Goal: Task Accomplishment & Management: Use online tool/utility

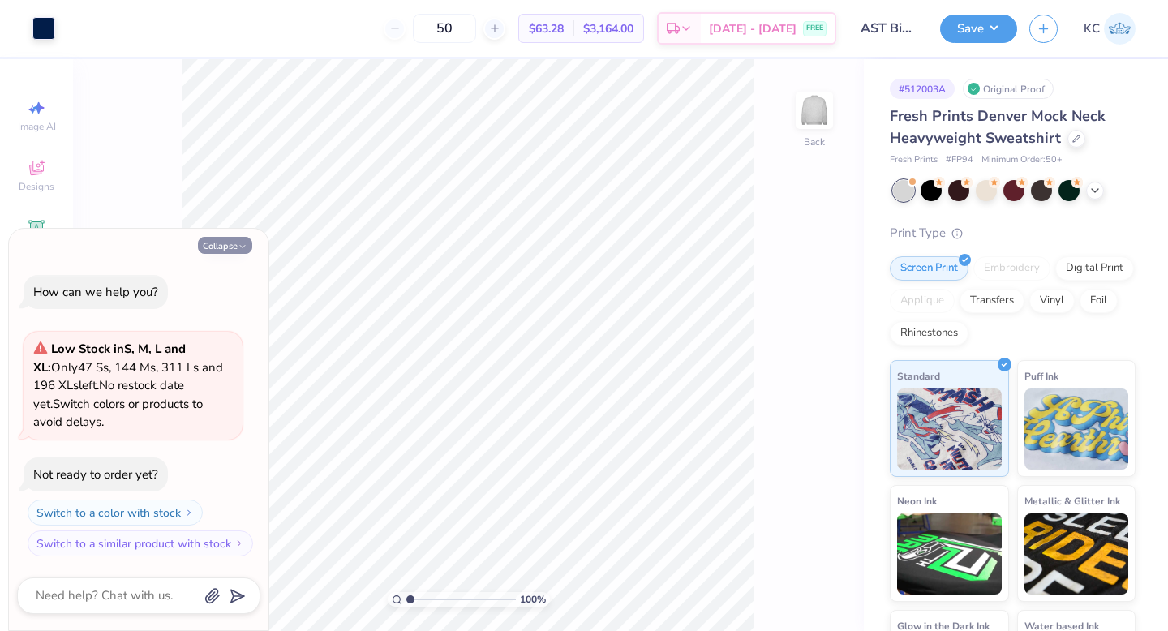
click at [230, 242] on button "Collapse" at bounding box center [225, 245] width 54 height 17
type textarea "x"
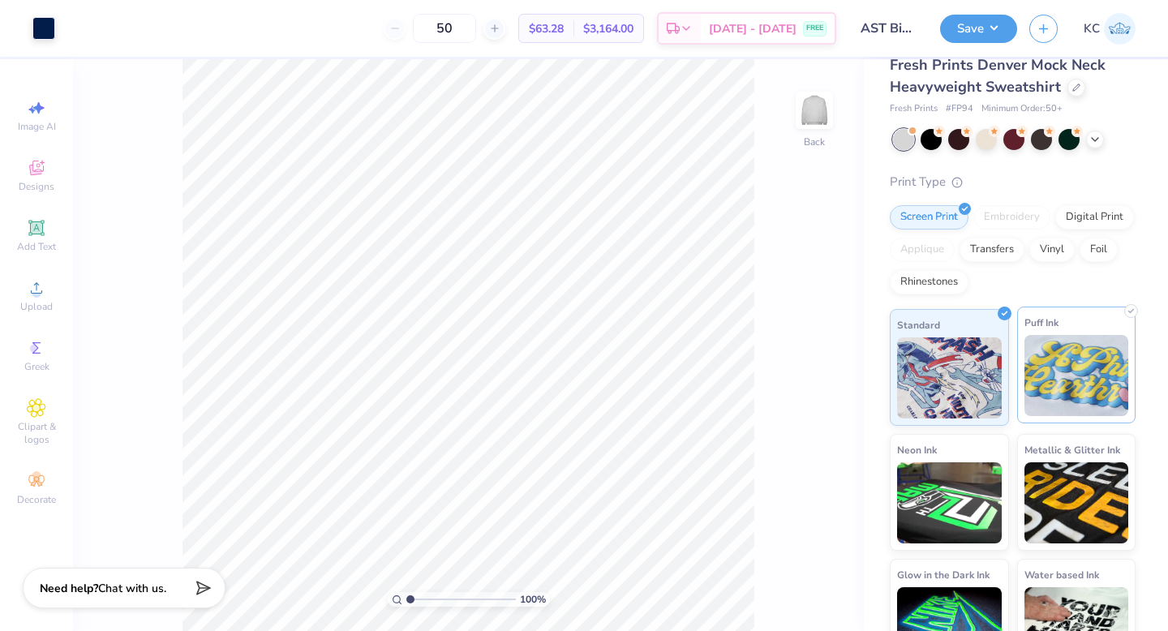
scroll to position [96, 0]
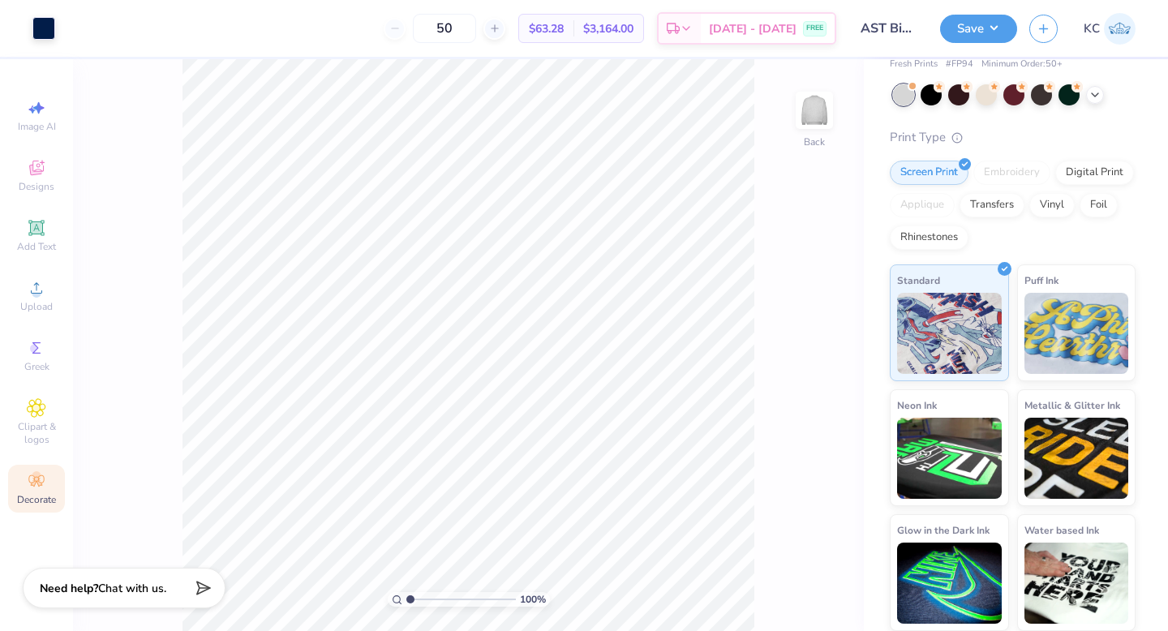
click at [11, 486] on div "Decorate" at bounding box center [36, 489] width 57 height 48
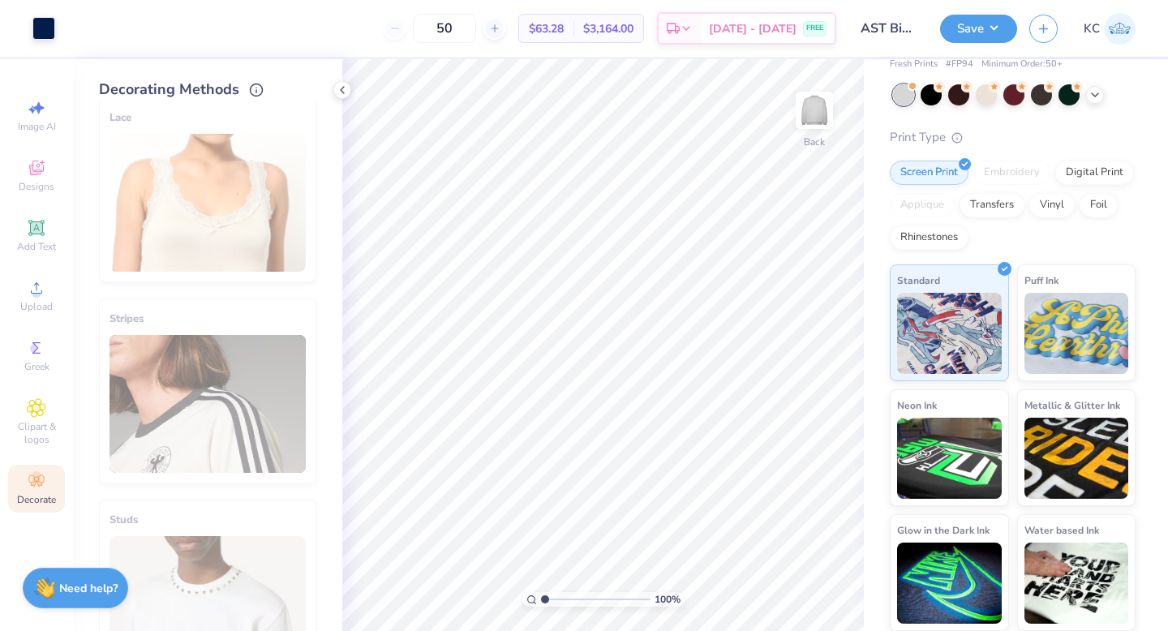
scroll to position [0, 0]
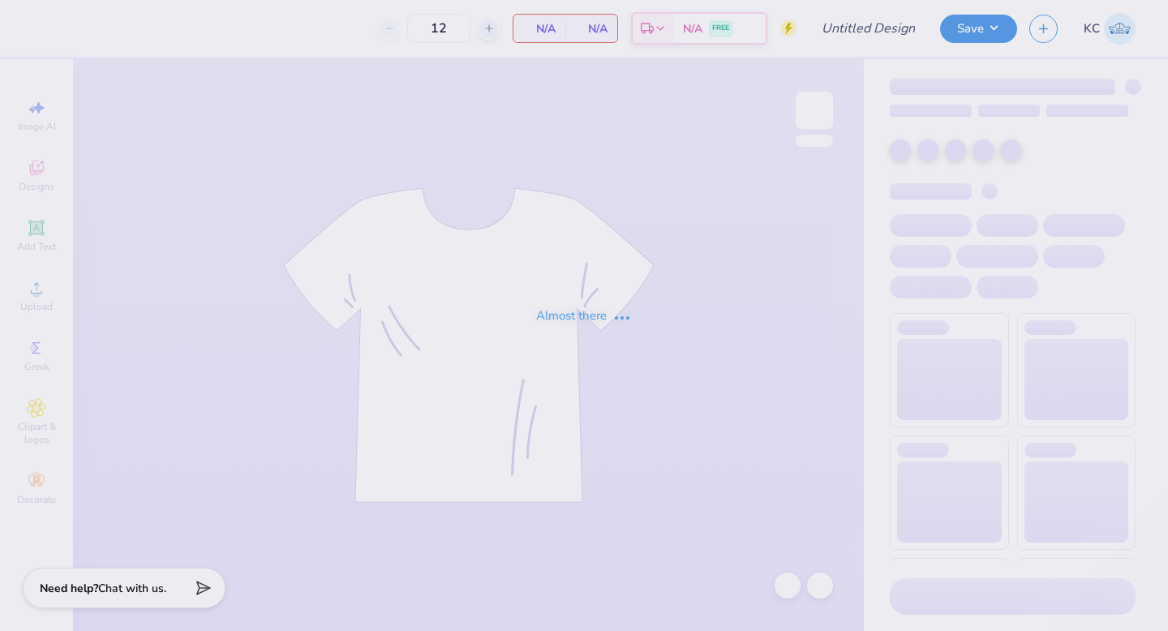
type input "AST Bid Night"
type input "50"
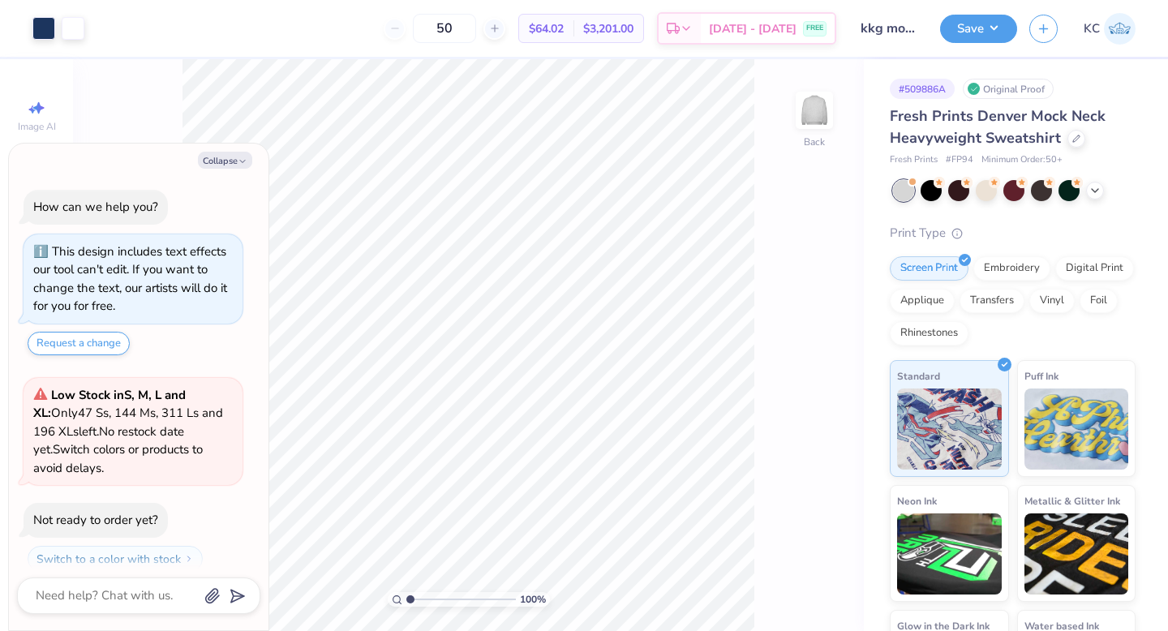
scroll to position [45, 0]
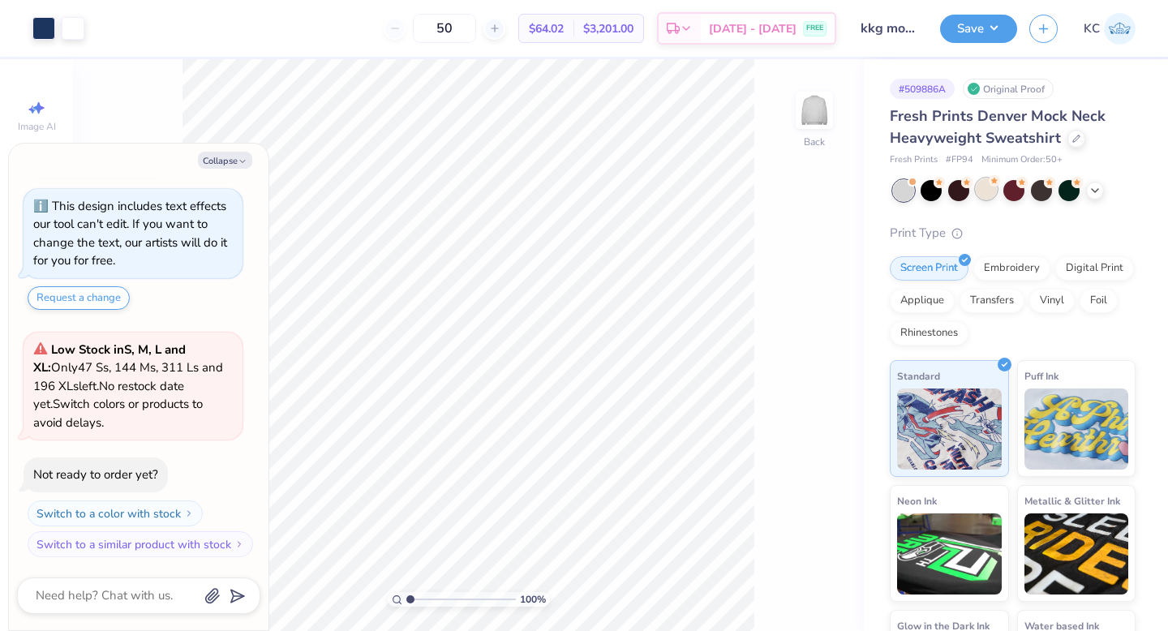
click at [979, 190] on div at bounding box center [985, 188] width 21 height 21
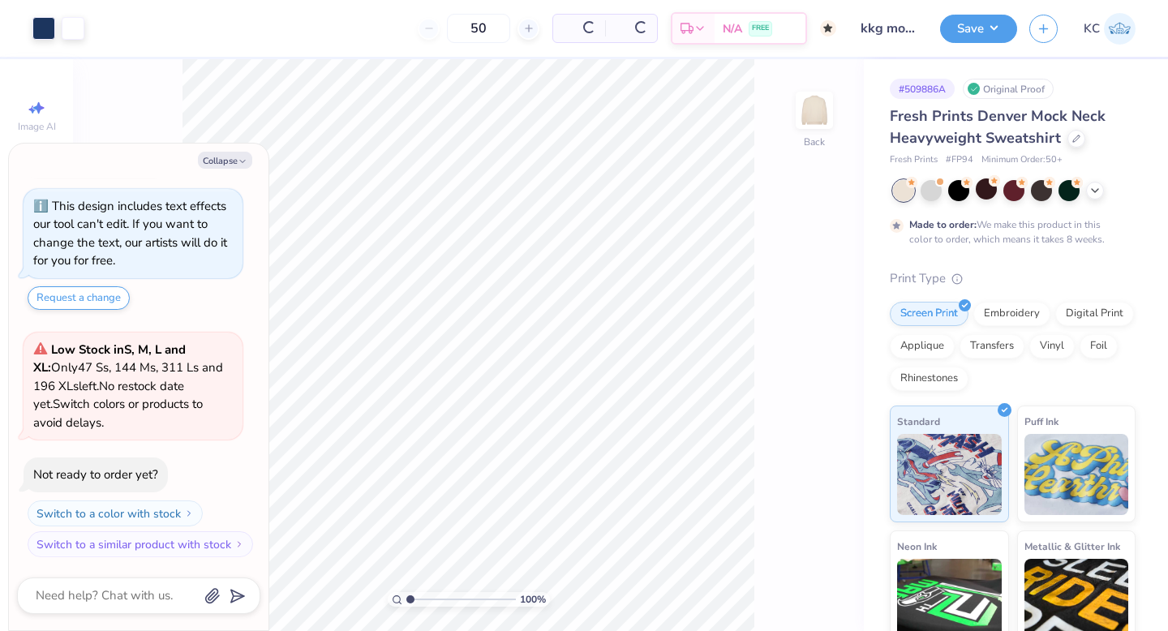
scroll to position [199, 0]
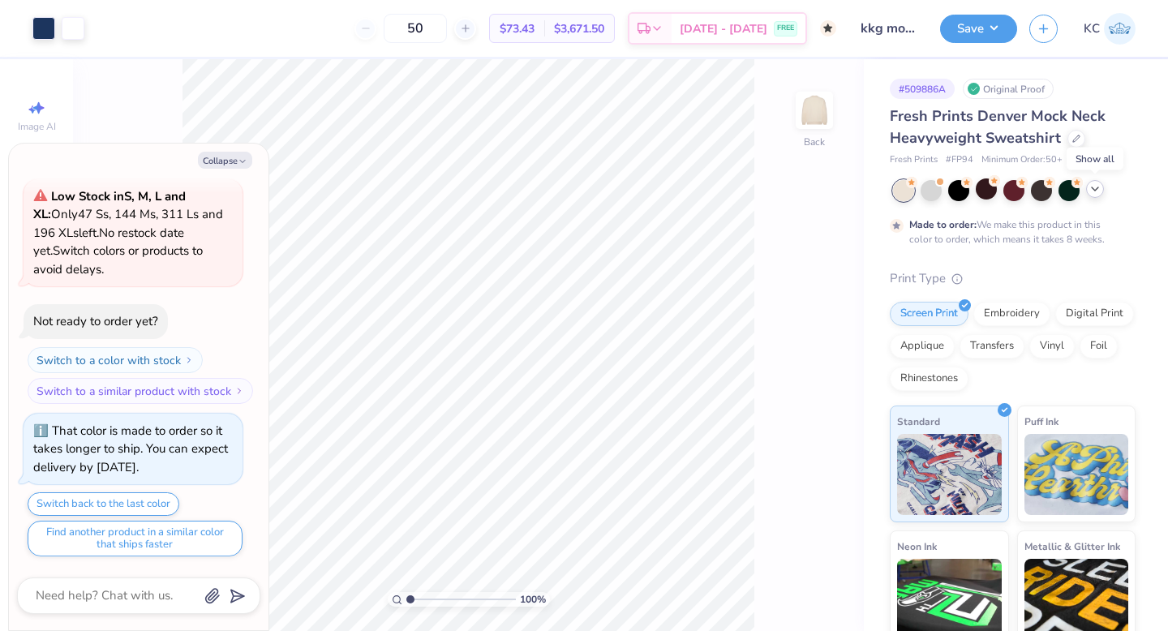
click at [1097, 189] on icon at bounding box center [1094, 188] width 13 height 13
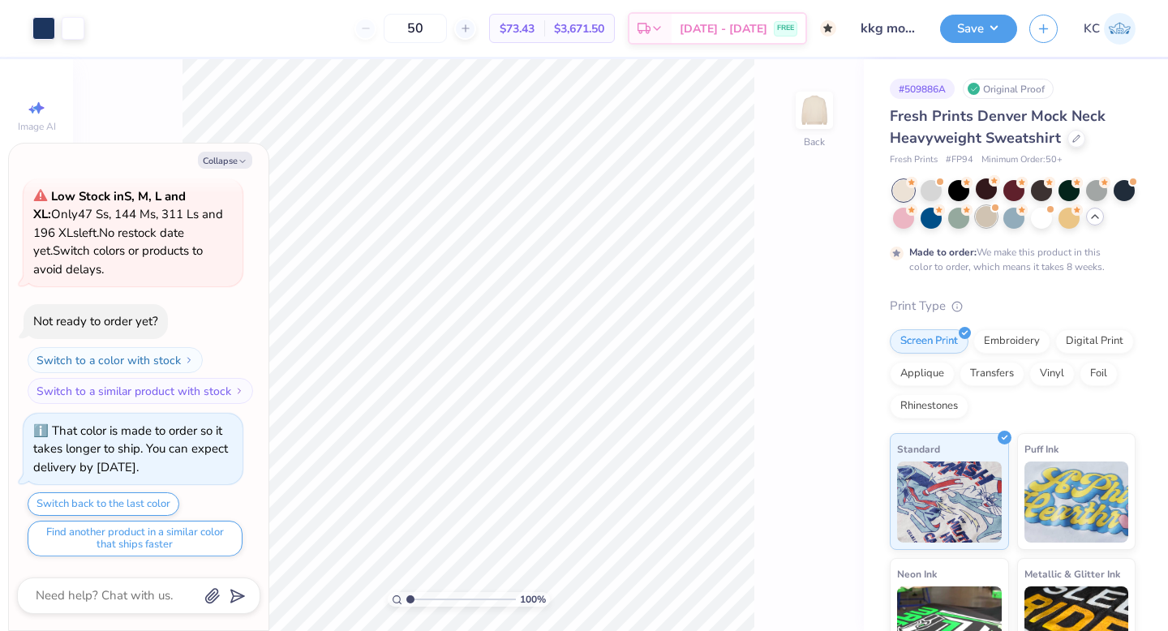
click at [988, 215] on div at bounding box center [985, 216] width 21 height 21
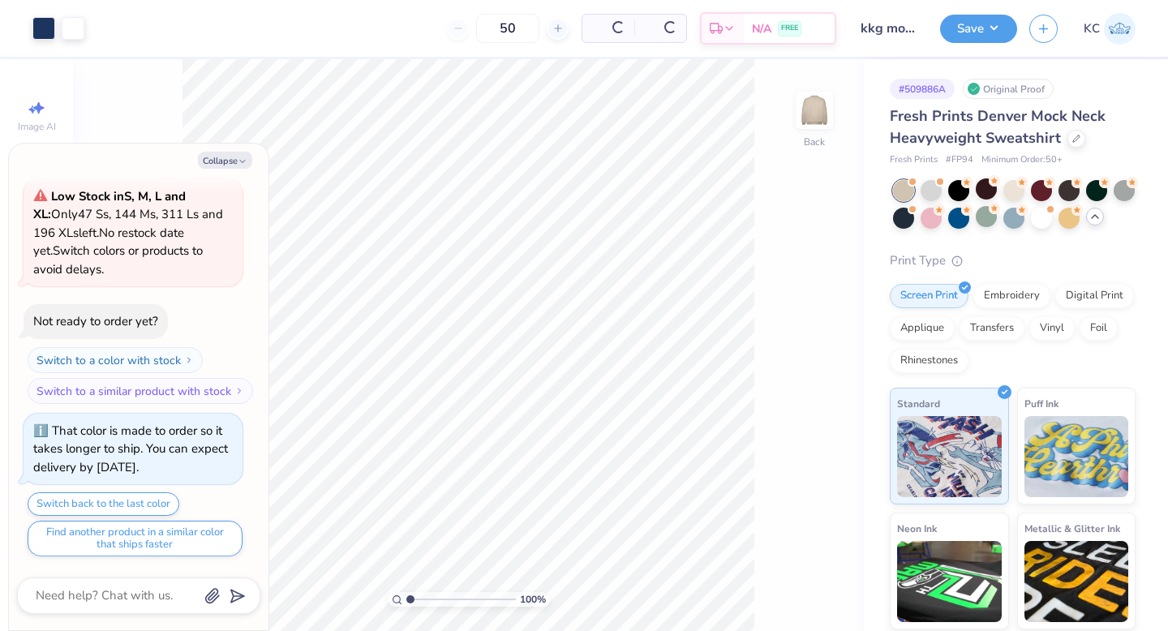
scroll to position [526, 0]
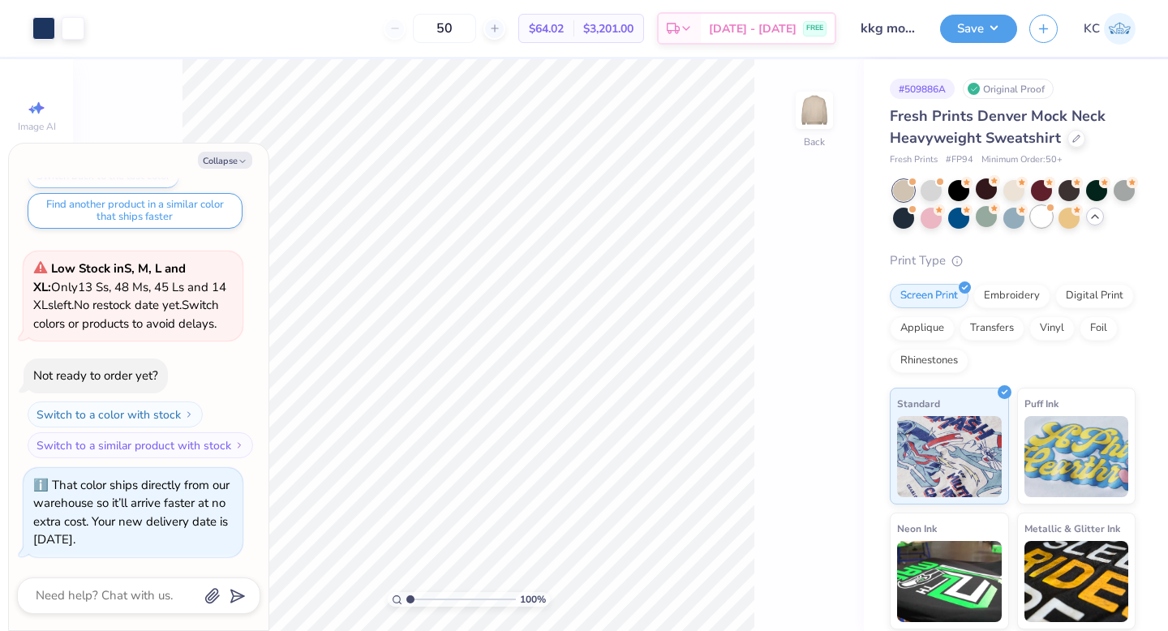
click at [1039, 212] on div at bounding box center [1041, 216] width 21 height 21
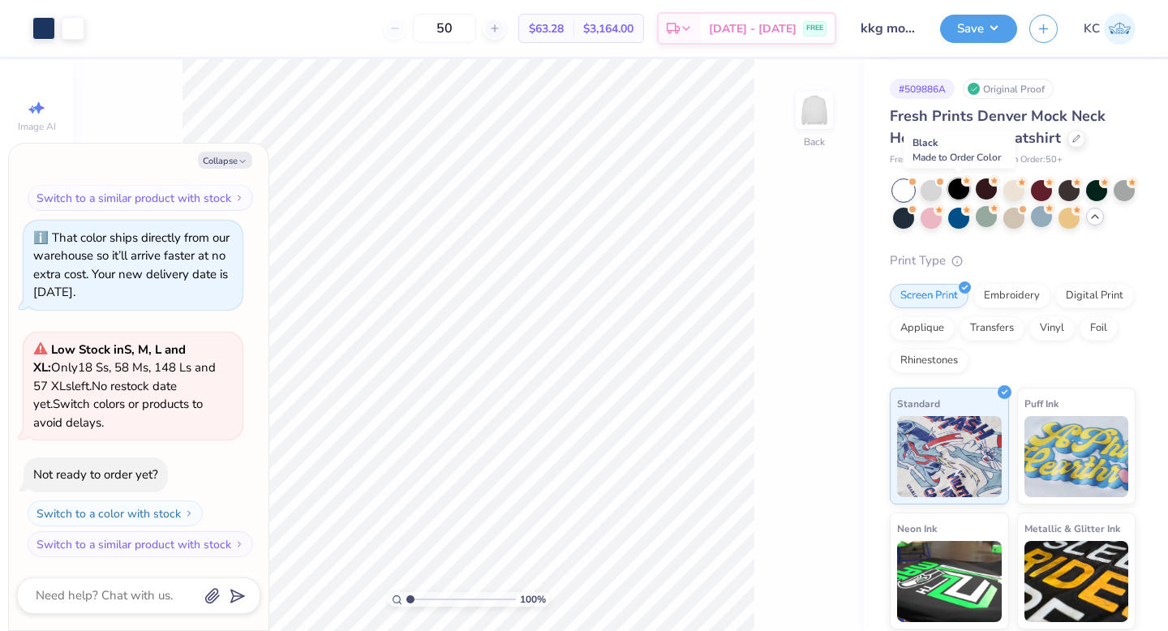
click at [958, 192] on div at bounding box center [958, 188] width 21 height 21
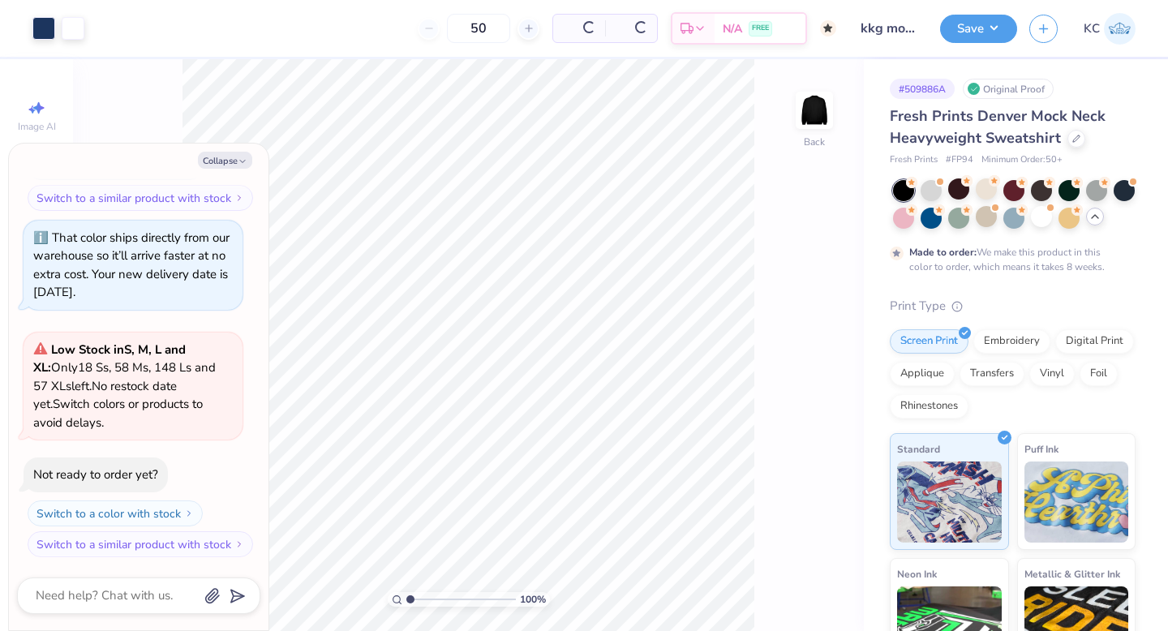
scroll to position [927, 0]
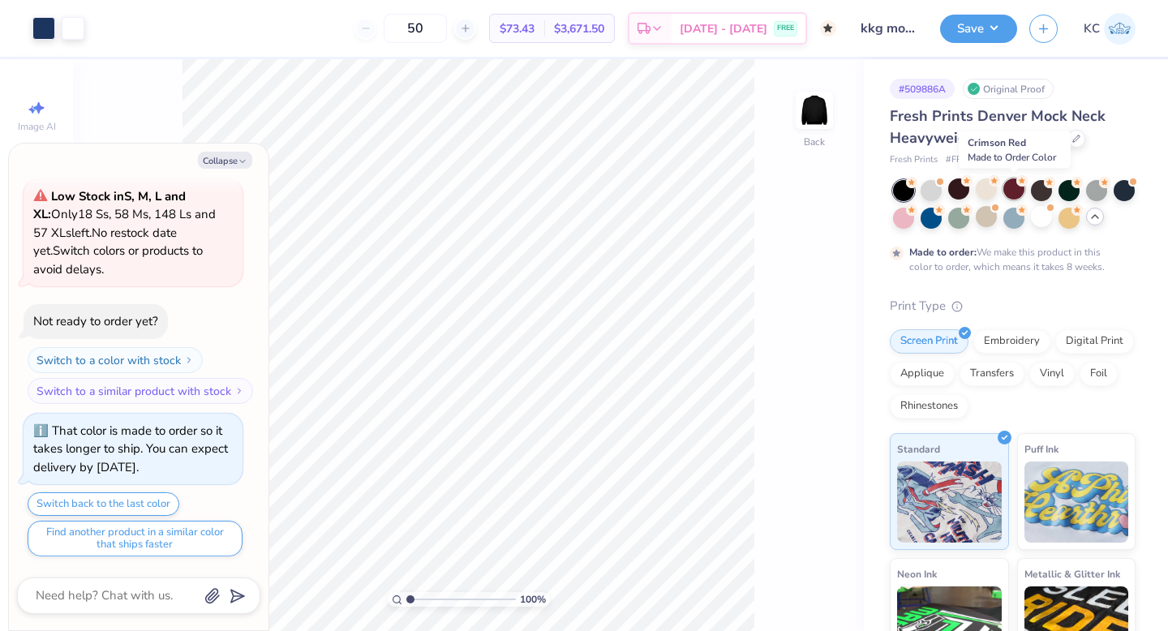
click at [1011, 193] on div at bounding box center [1013, 188] width 21 height 21
click at [1092, 184] on div at bounding box center [1096, 188] width 21 height 21
click at [1117, 191] on div at bounding box center [1123, 188] width 21 height 21
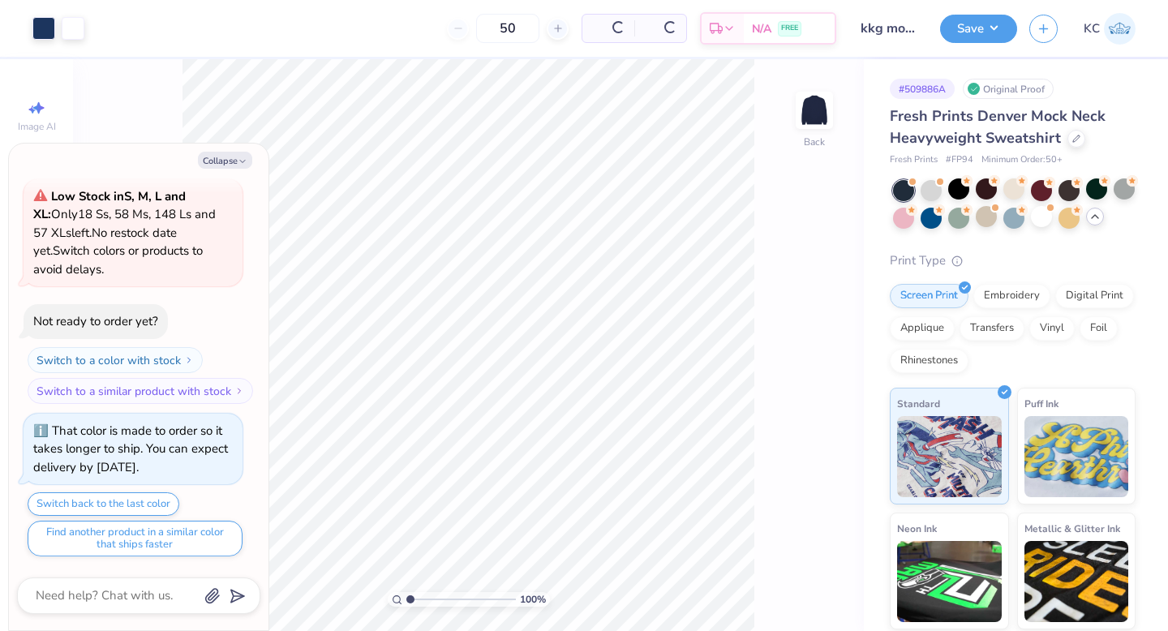
type textarea "x"
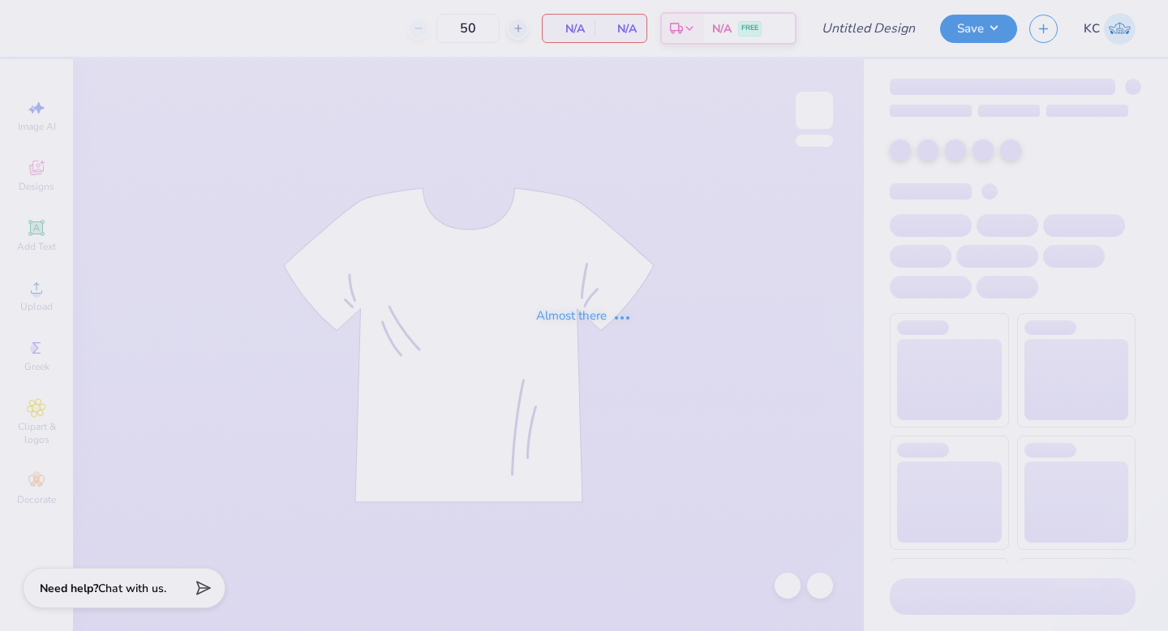
type input "kkg lace tank"
type input "50"
type input "kkg lace tank"
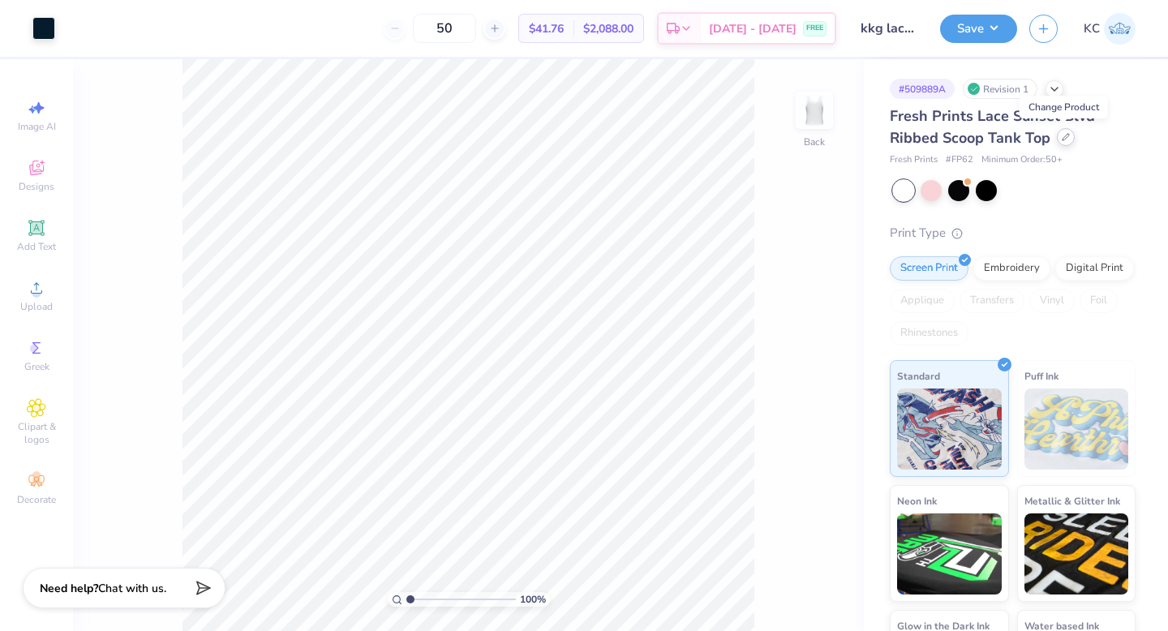
click at [1065, 136] on icon at bounding box center [1065, 137] width 8 height 8
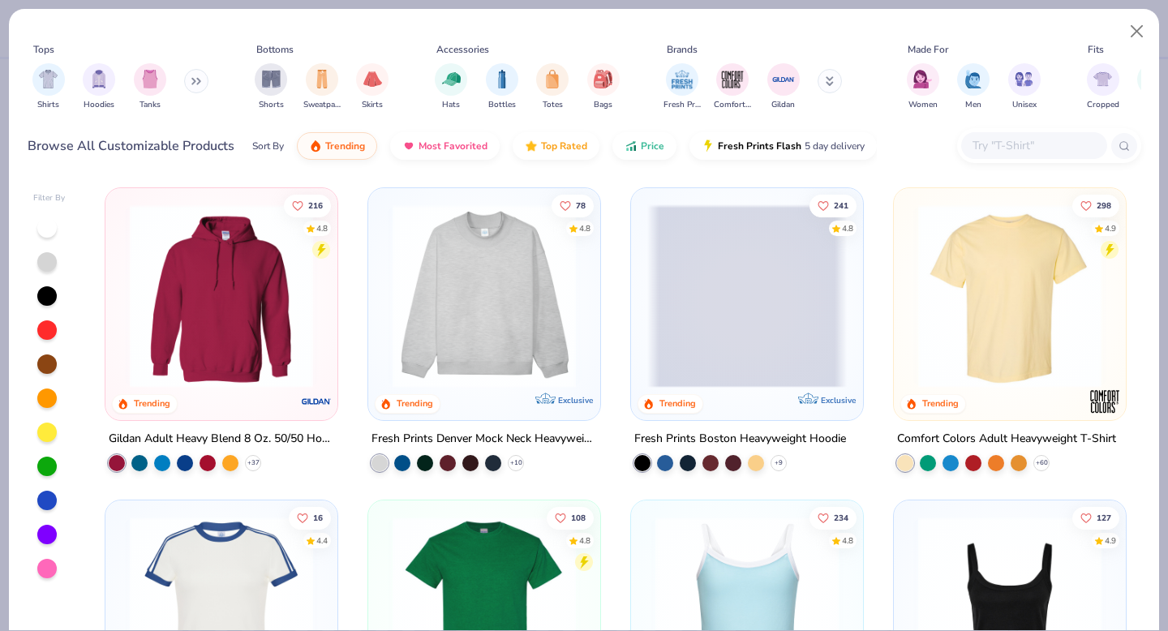
click at [769, 546] on img at bounding box center [746, 608] width 199 height 183
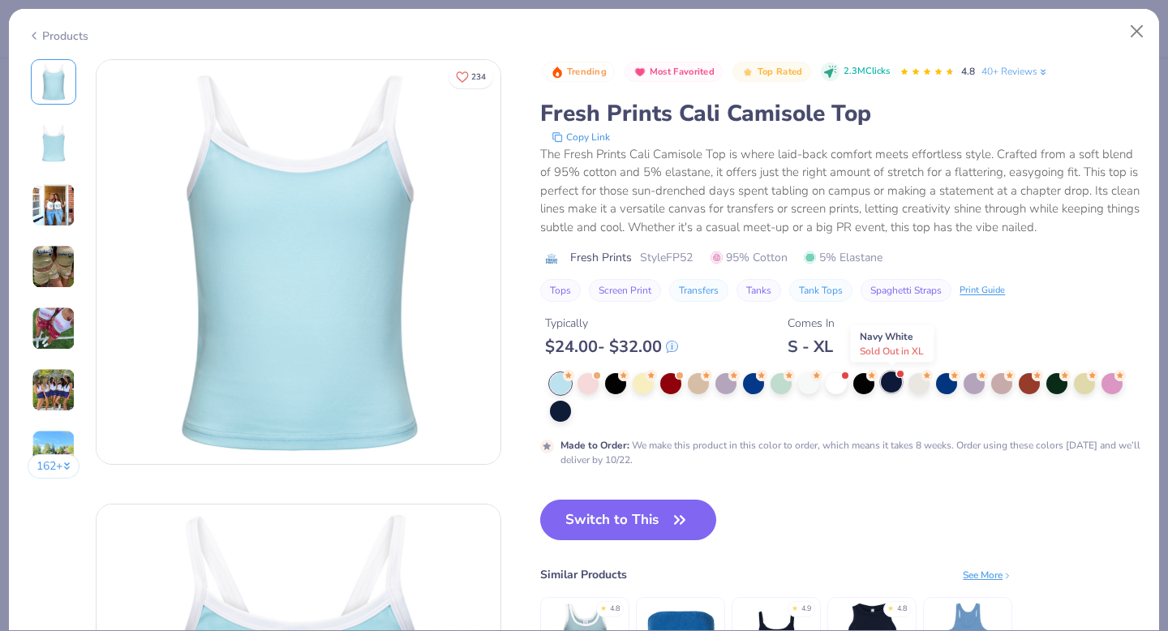
click at [894, 383] on div at bounding box center [891, 381] width 21 height 21
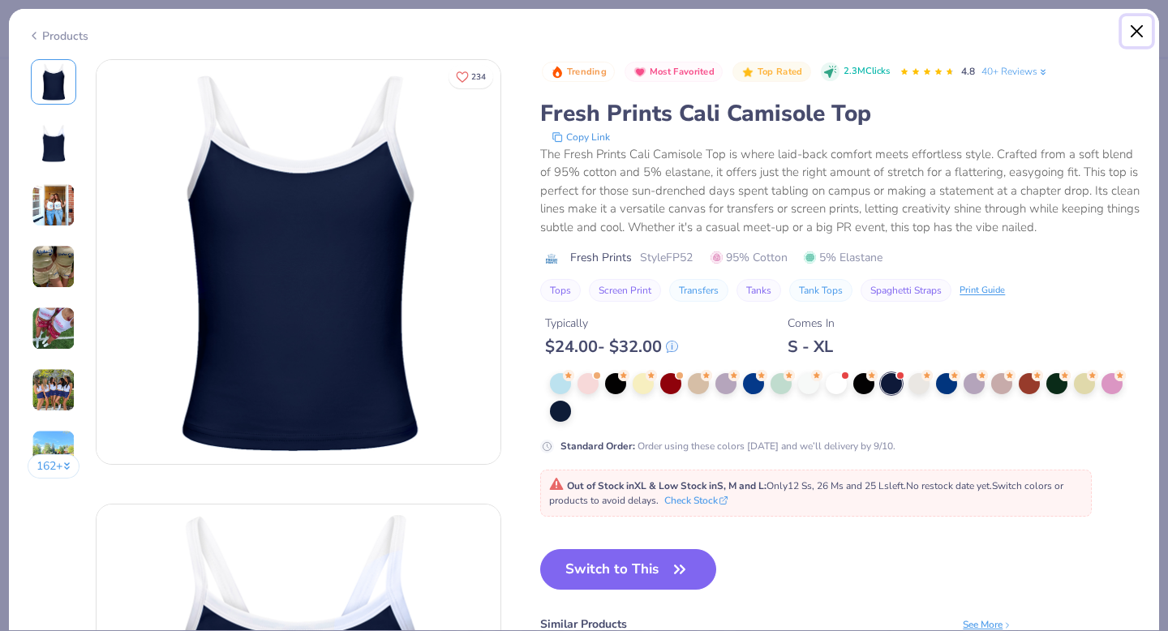
click at [1135, 30] on button "Close" at bounding box center [1136, 31] width 31 height 31
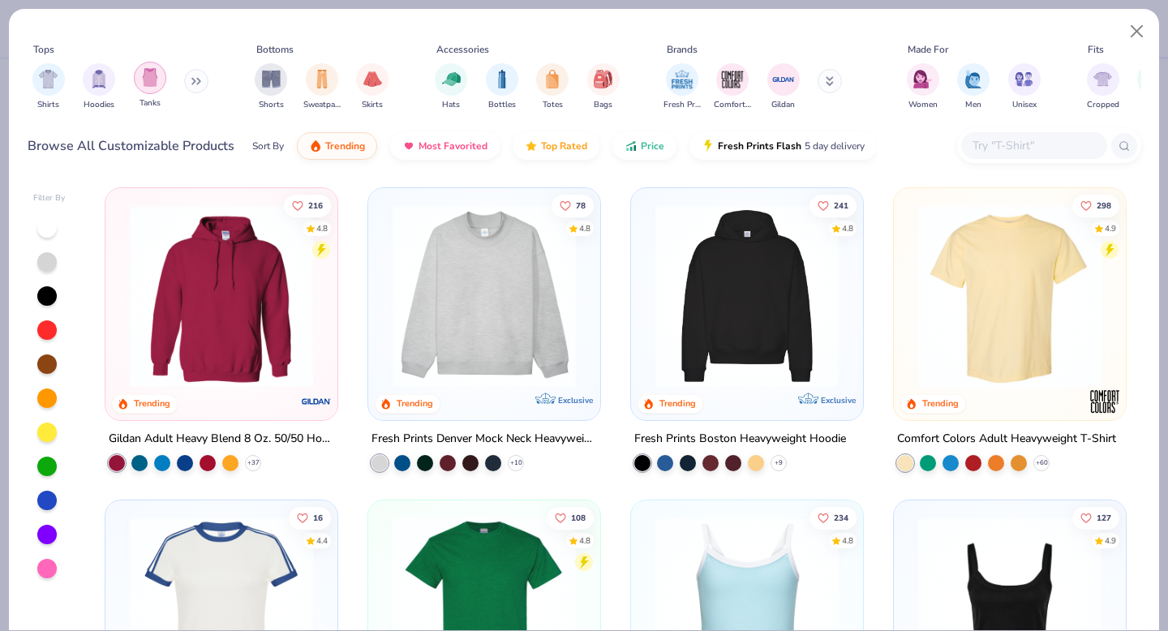
click at [135, 83] on div "filter for Tanks" at bounding box center [150, 78] width 32 height 32
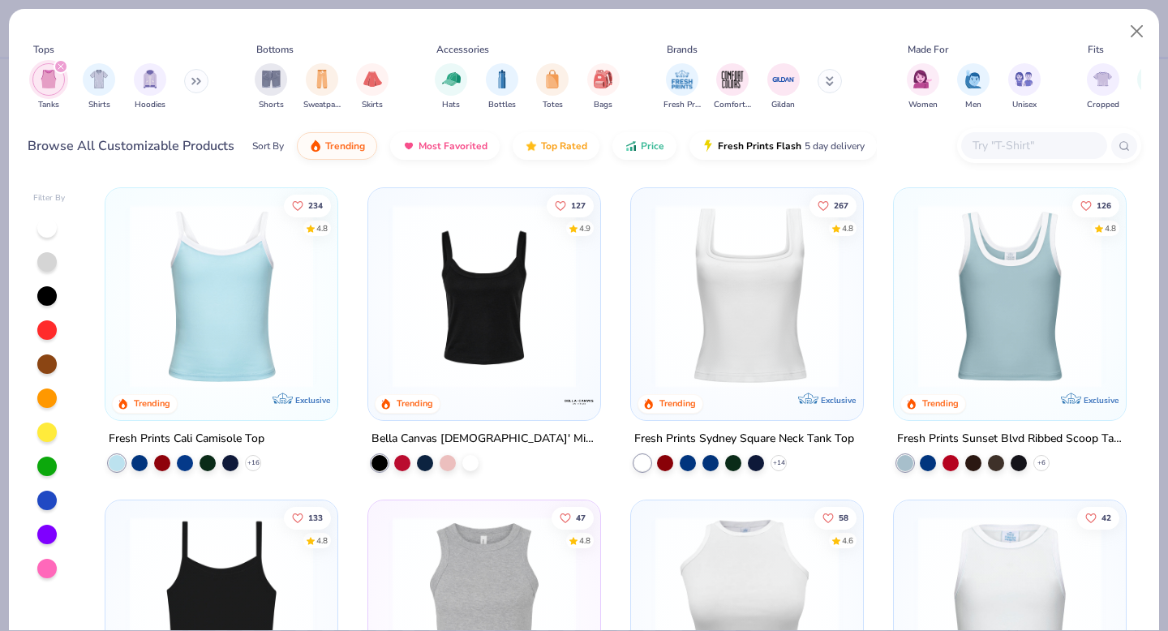
click at [199, 299] on img at bounding box center [221, 295] width 199 height 183
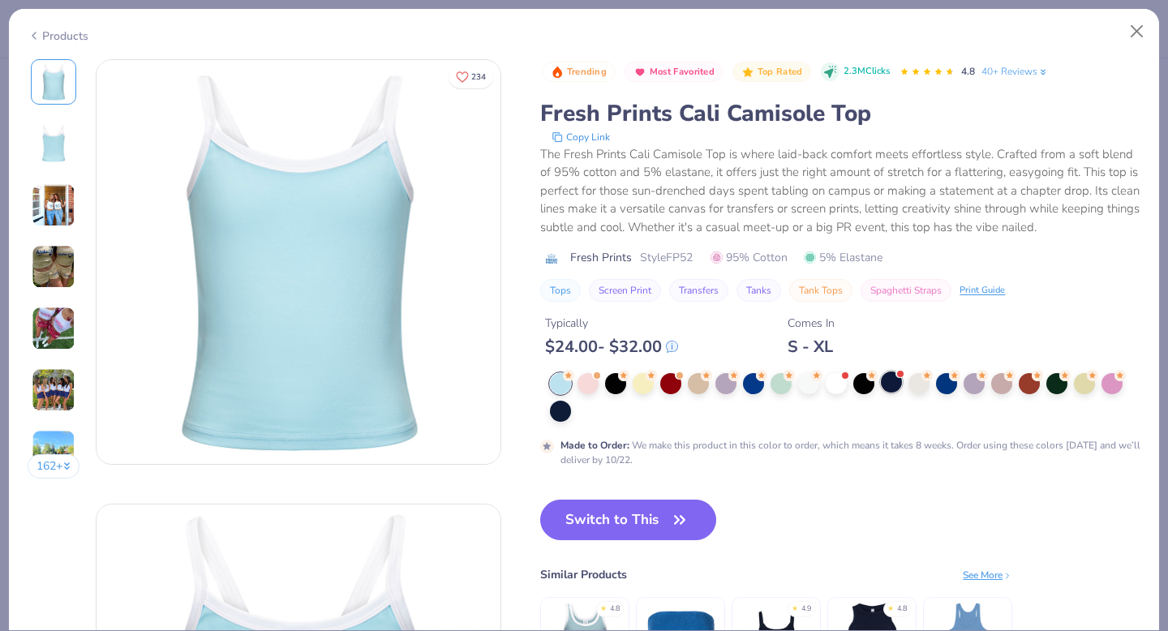
click at [897, 382] on div at bounding box center [891, 381] width 21 height 21
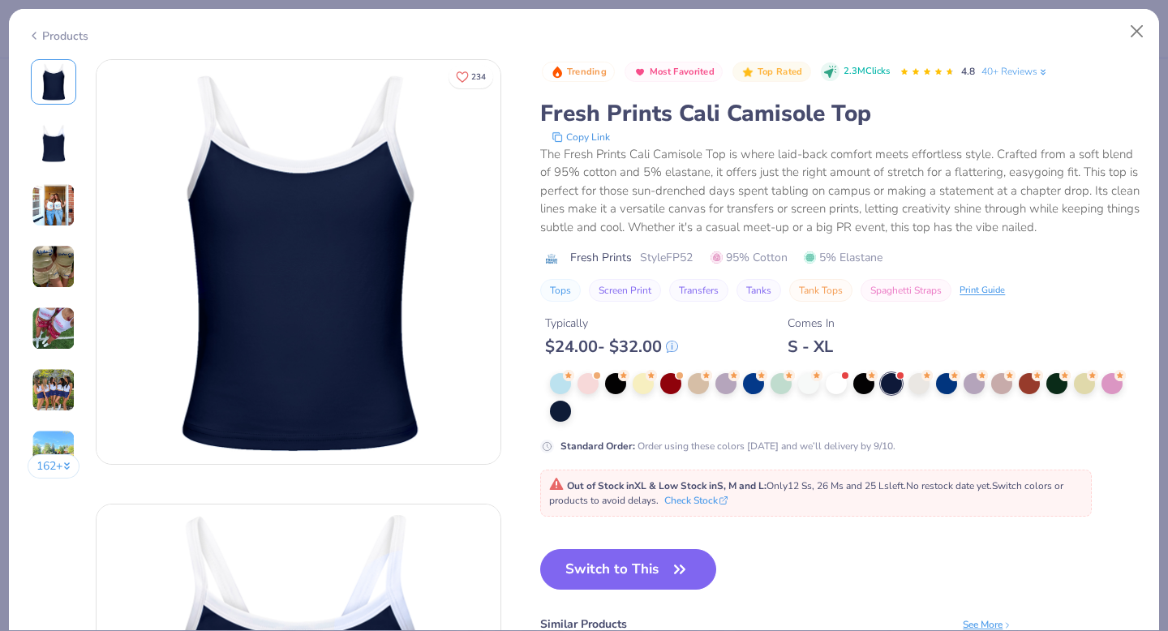
click at [547, 409] on div at bounding box center [840, 397] width 600 height 49
click at [556, 412] on div at bounding box center [560, 409] width 21 height 21
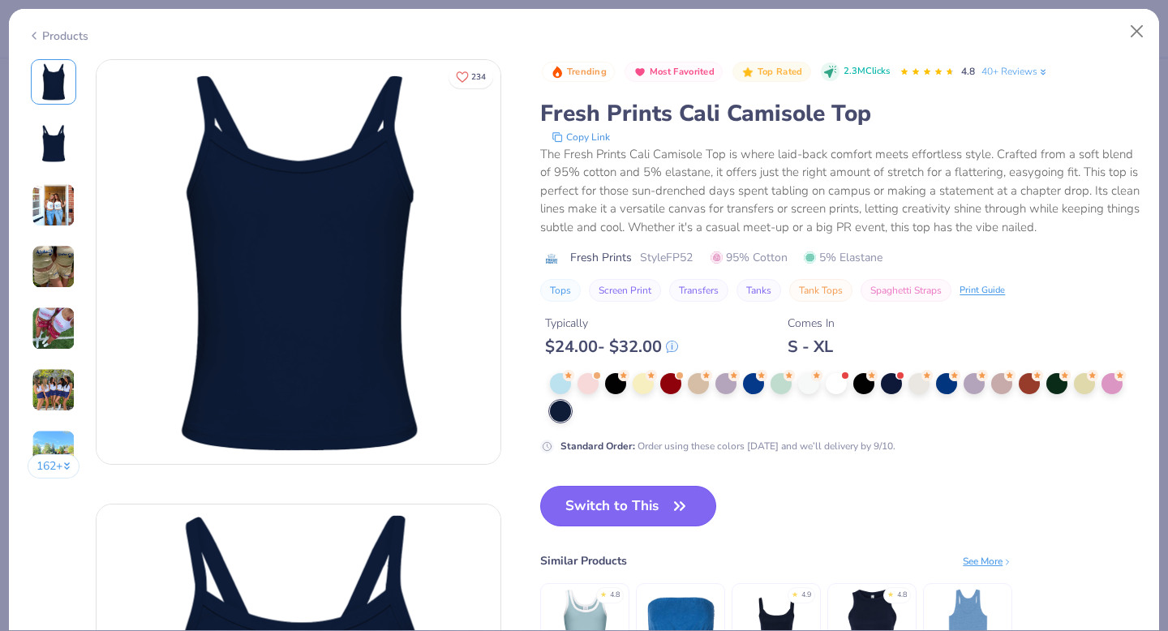
click at [618, 513] on button "Switch to This" at bounding box center [628, 506] width 176 height 41
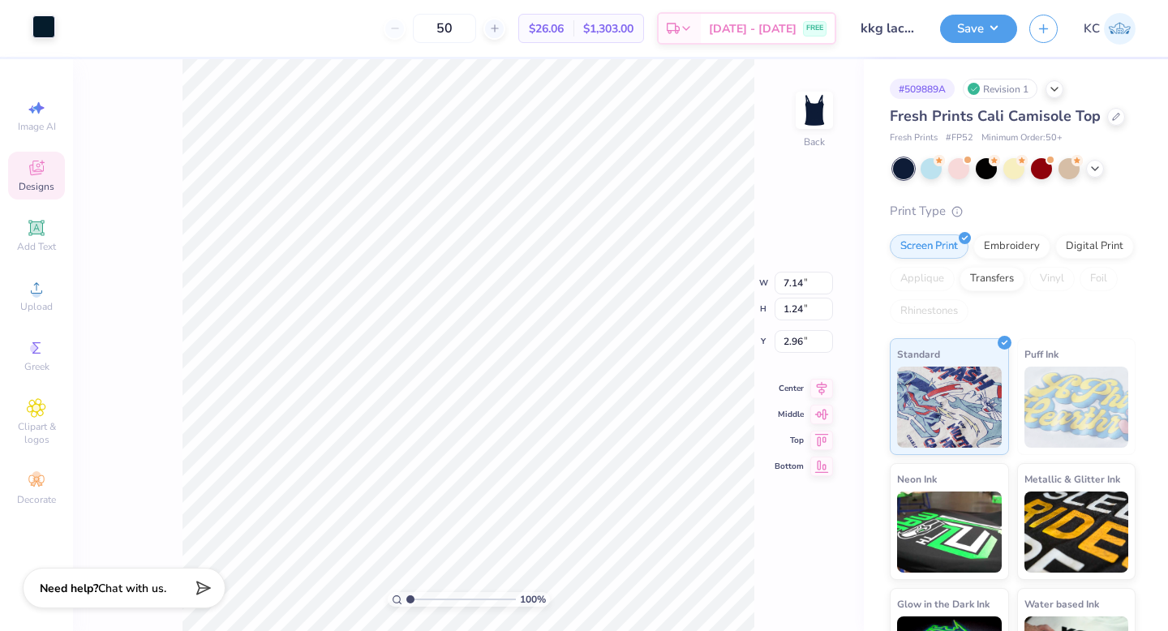
click at [36, 19] on div at bounding box center [43, 26] width 23 height 23
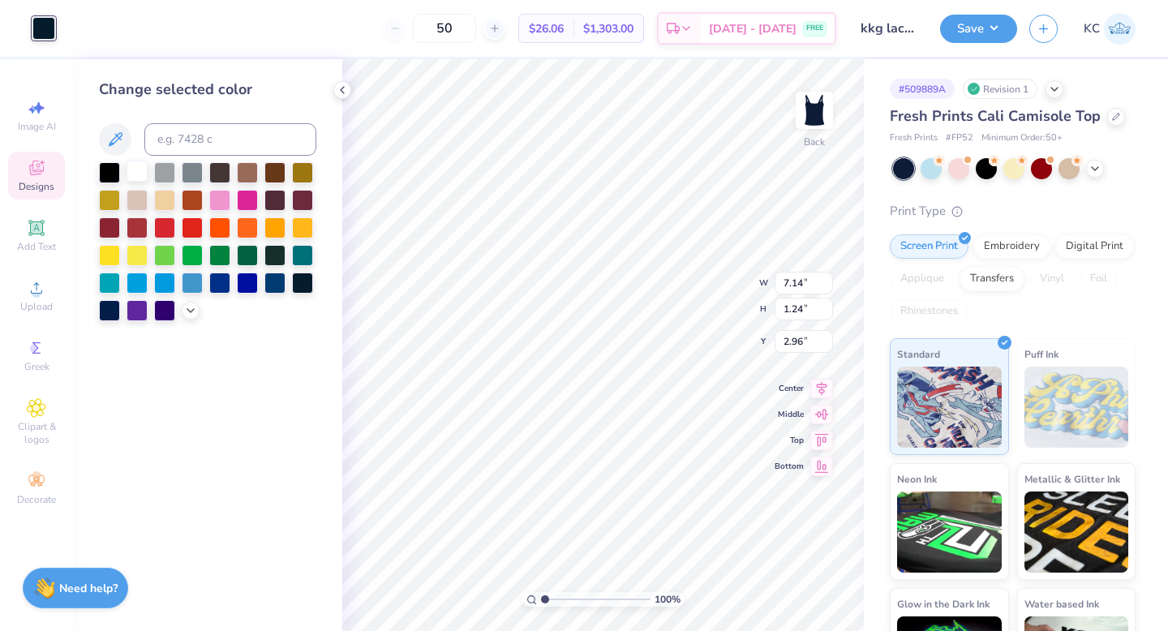
click at [131, 173] on div at bounding box center [136, 171] width 21 height 21
click at [963, 24] on button "Save" at bounding box center [978, 26] width 77 height 28
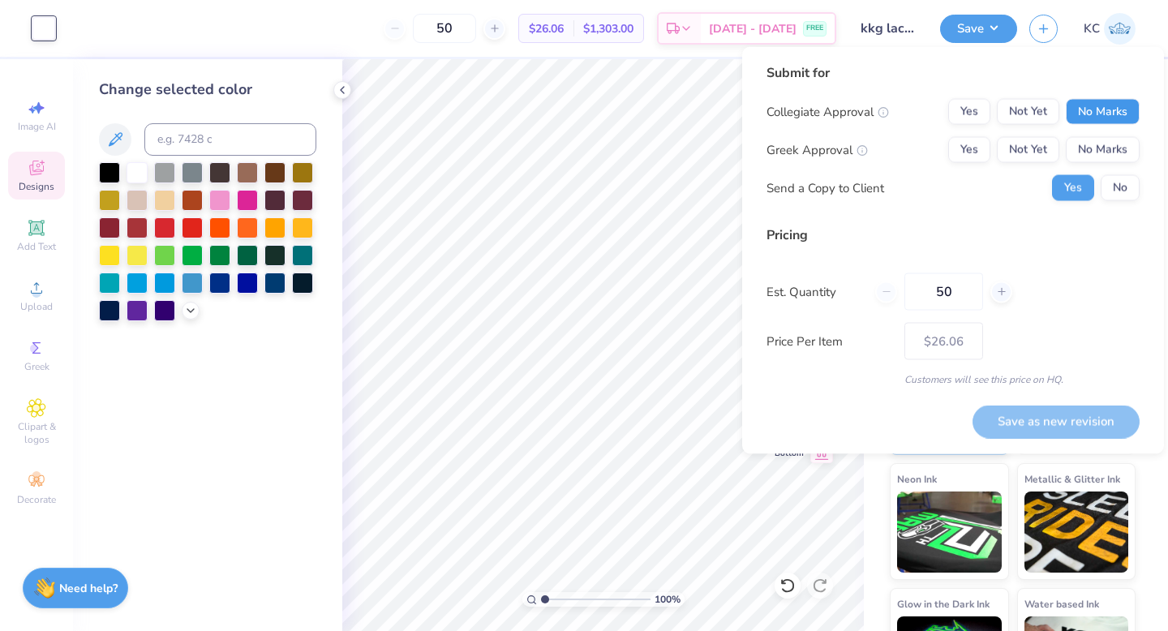
click at [1091, 105] on button "No Marks" at bounding box center [1102, 112] width 74 height 26
click at [1030, 149] on button "Not Yet" at bounding box center [1028, 150] width 62 height 26
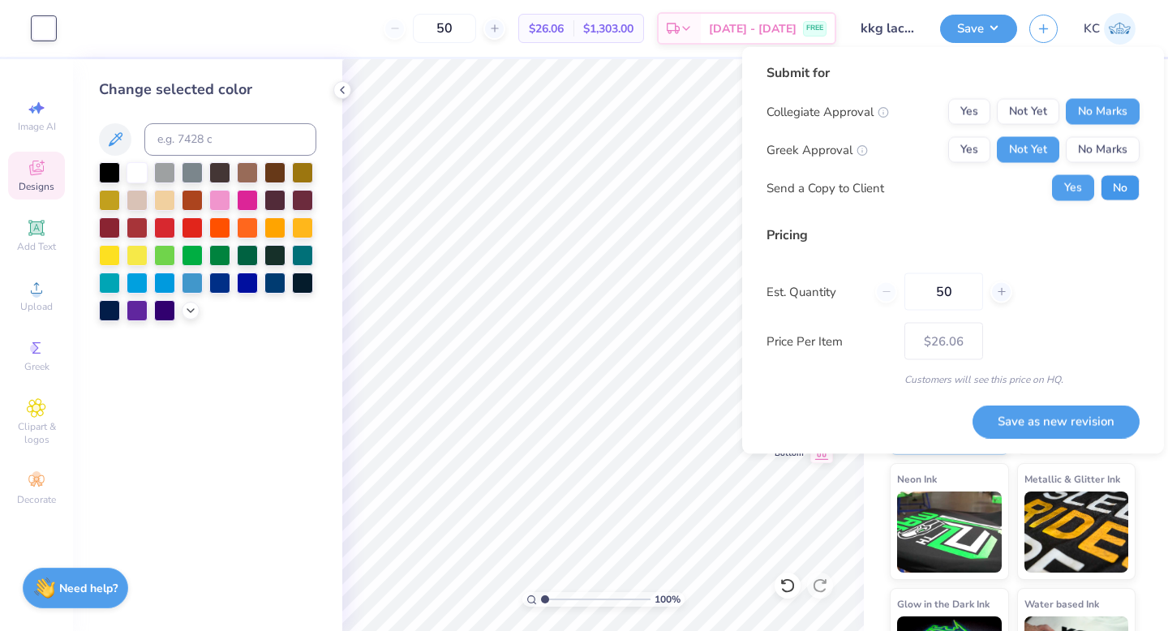
click at [1117, 191] on button "No" at bounding box center [1119, 188] width 39 height 26
click at [1050, 415] on button "Save as new revision" at bounding box center [1055, 421] width 167 height 33
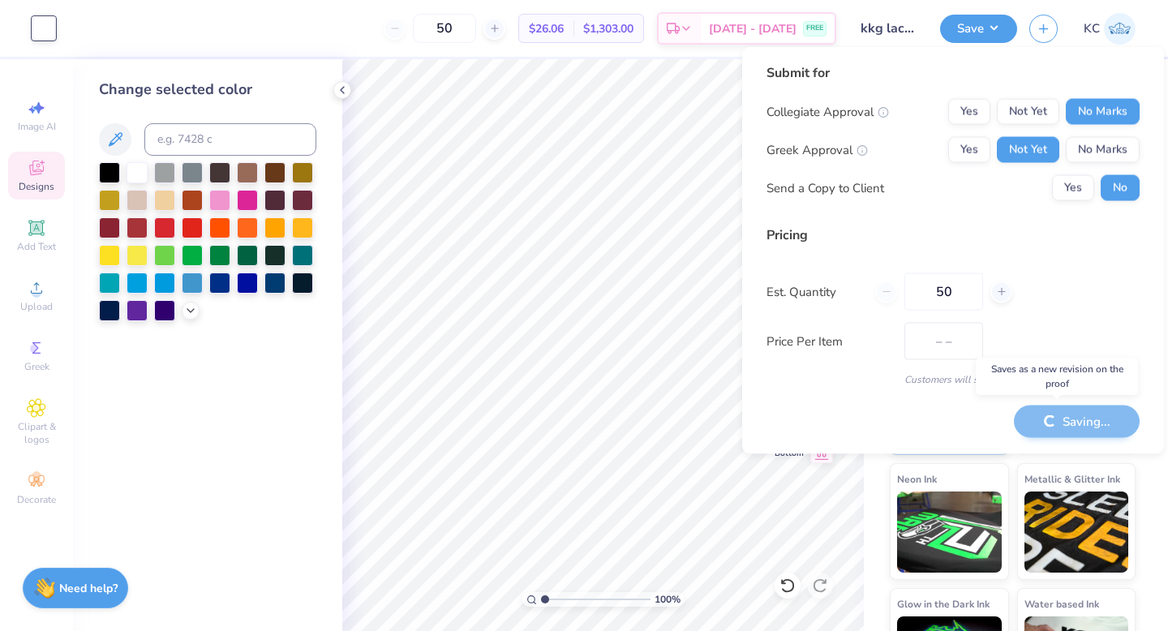
type input "$26.06"
